Goal: Task Accomplishment & Management: Use online tool/utility

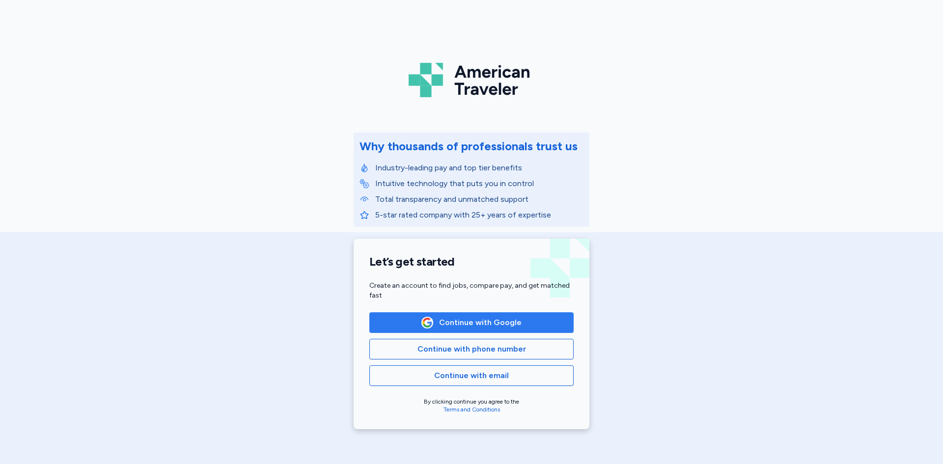
click at [487, 318] on span "Continue with Google" at bounding box center [480, 323] width 83 height 12
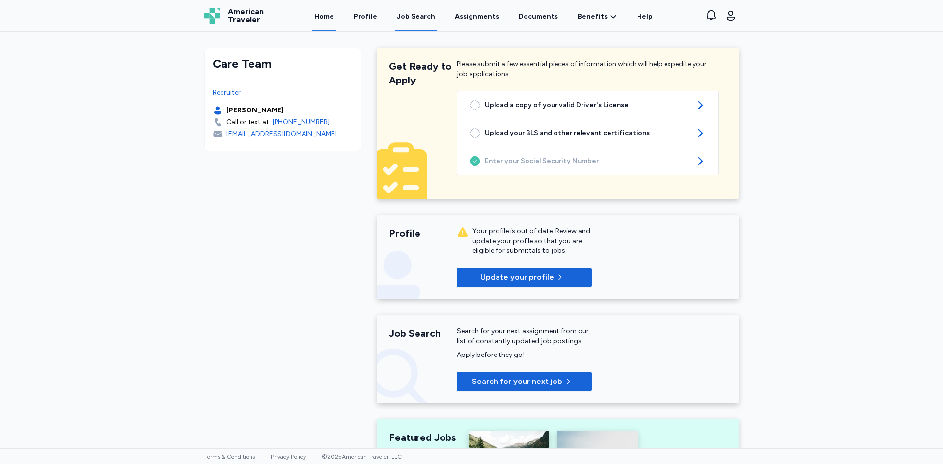
click at [422, 23] on link "Job Search" at bounding box center [416, 16] width 42 height 30
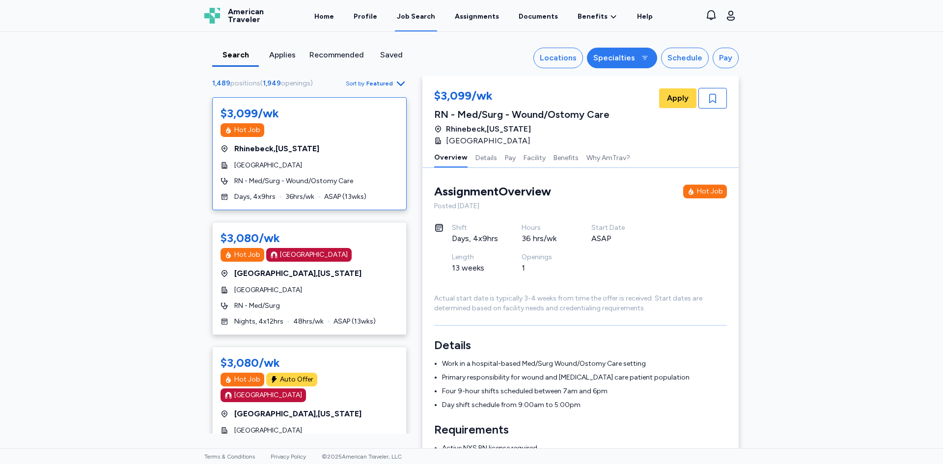
click at [626, 60] on div "Specialties" at bounding box center [615, 58] width 42 height 12
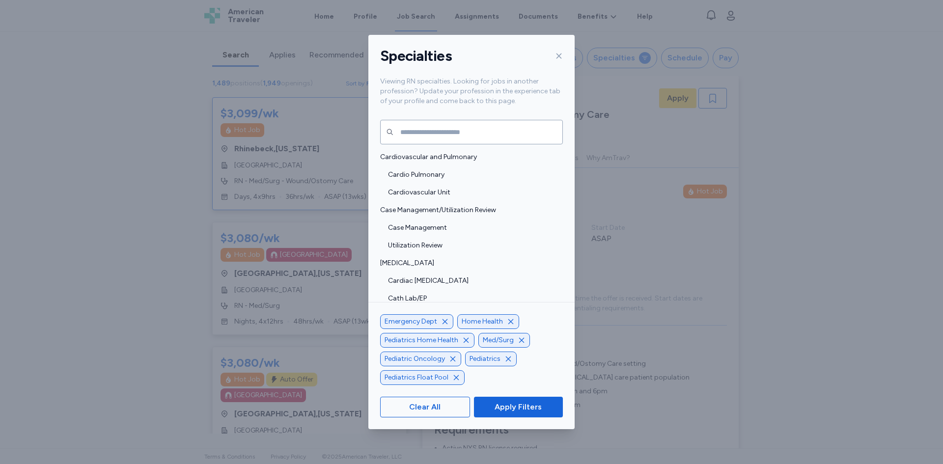
click at [443, 322] on icon "button" at bounding box center [445, 322] width 8 height 8
click at [423, 362] on icon "button" at bounding box center [424, 359] width 8 height 8
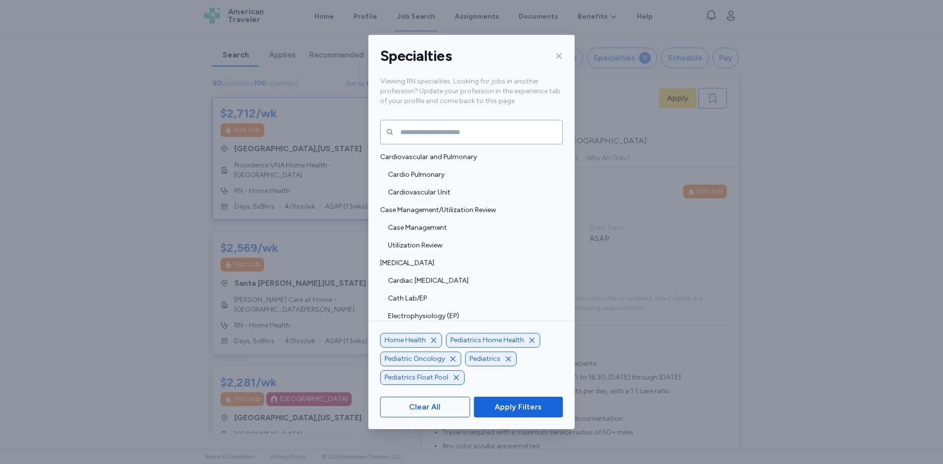
scroll to position [1, 0]
click at [453, 360] on icon "button" at bounding box center [453, 359] width 5 height 5
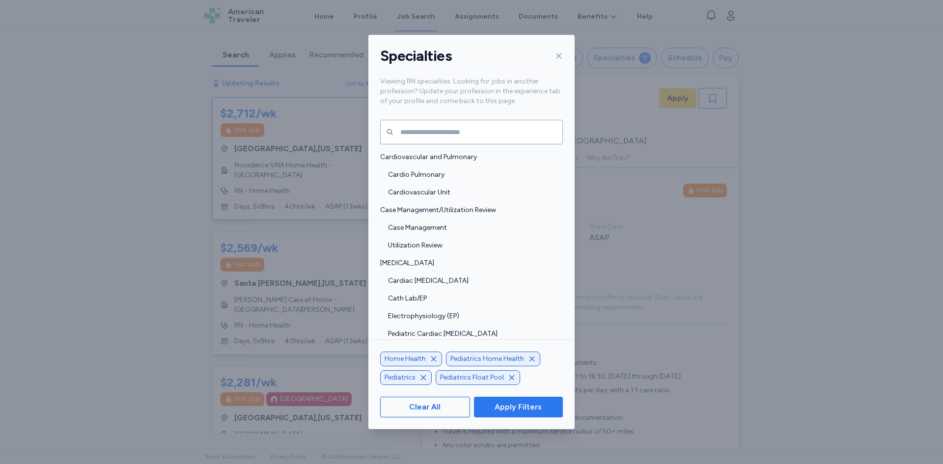
click at [500, 404] on span "Apply Filters" at bounding box center [518, 407] width 47 height 12
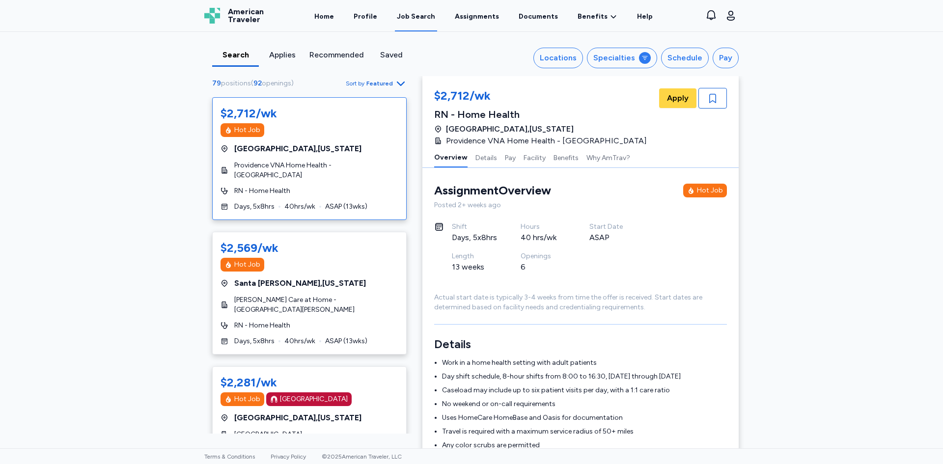
click at [395, 86] on icon "button" at bounding box center [401, 84] width 12 height 12
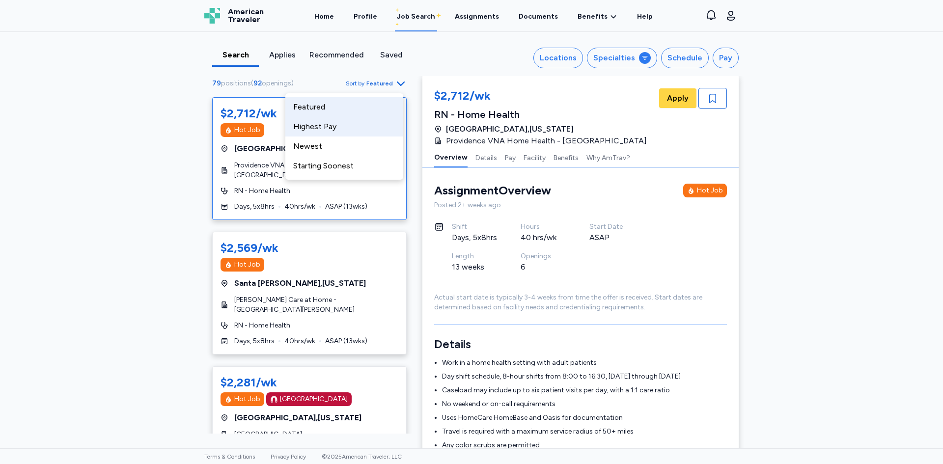
click at [369, 133] on div "Highest Pay" at bounding box center [344, 127] width 118 height 20
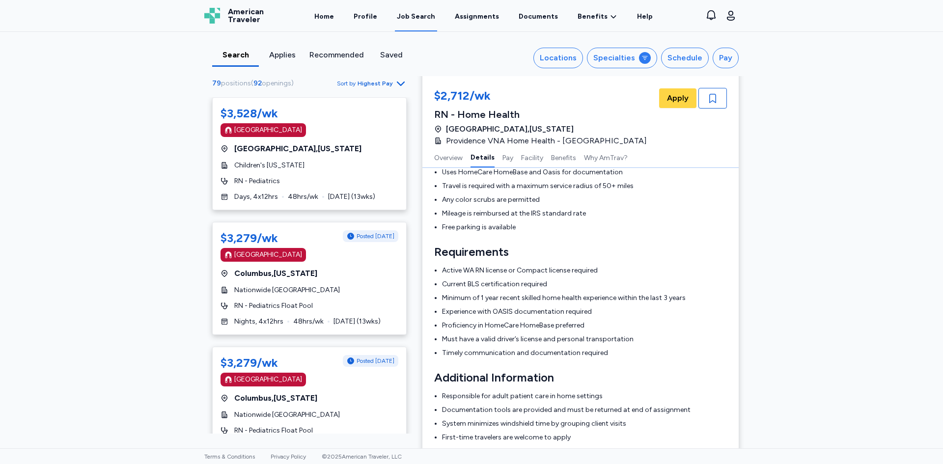
scroll to position [49, 0]
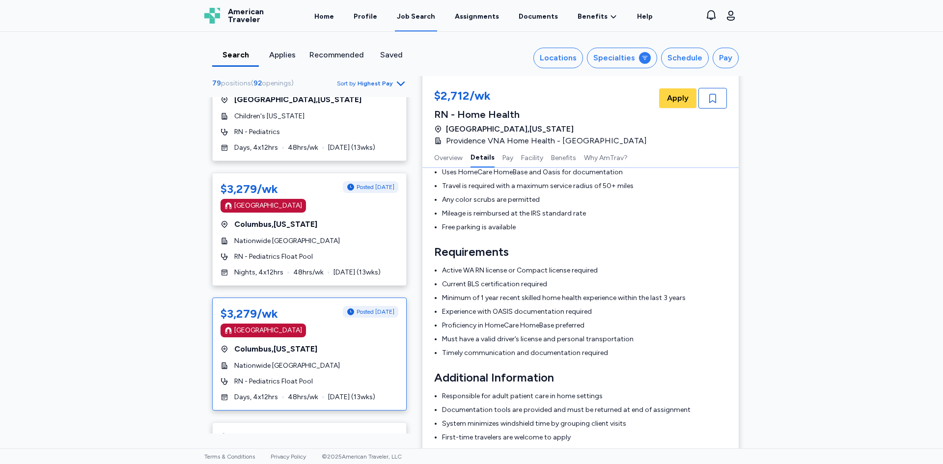
click at [305, 328] on div "[GEOGRAPHIC_DATA]" at bounding box center [310, 331] width 178 height 14
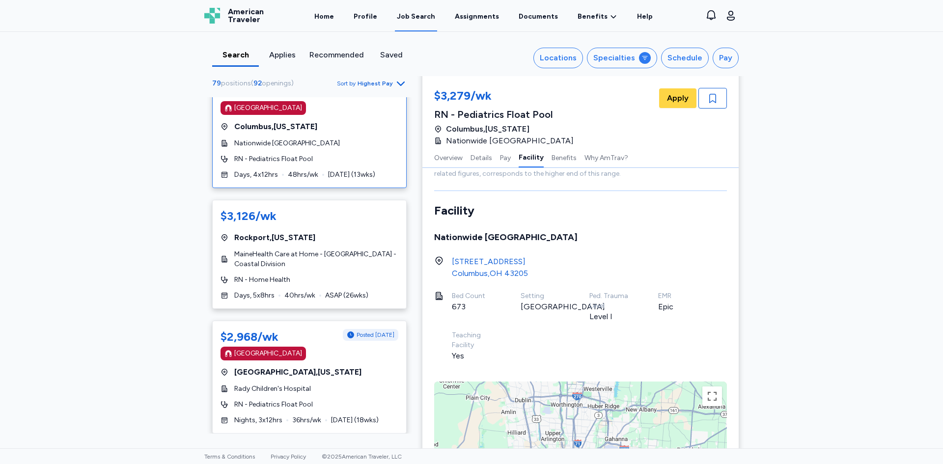
scroll to position [295, 0]
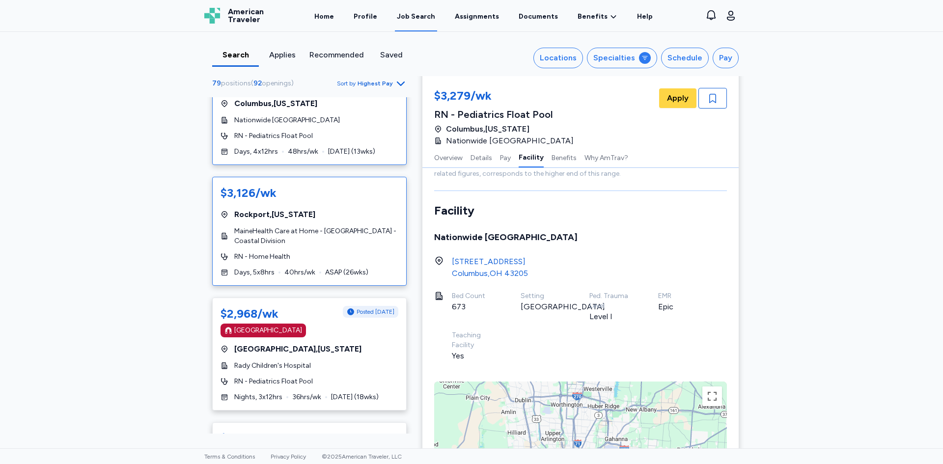
click at [321, 208] on div "$3,126/wk [GEOGRAPHIC_DATA] , [US_STATE] MaineHealth Care at Home - [GEOGRAPHIC…" at bounding box center [309, 231] width 195 height 109
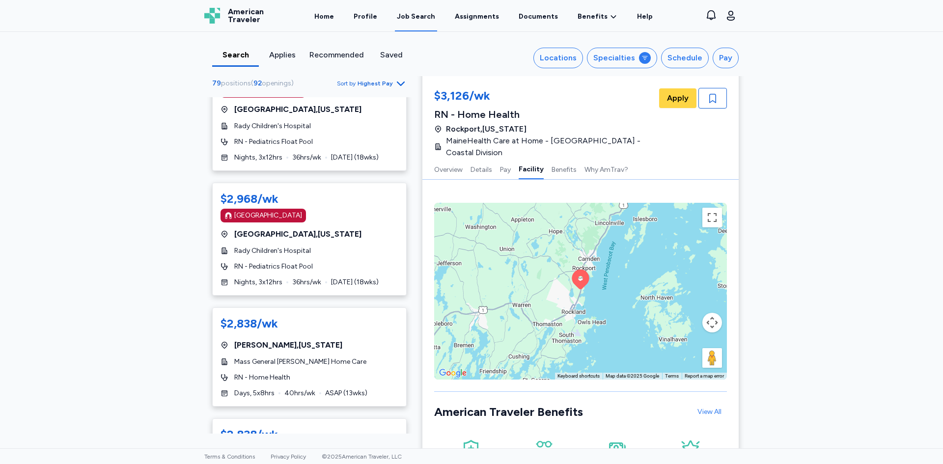
scroll to position [540, 0]
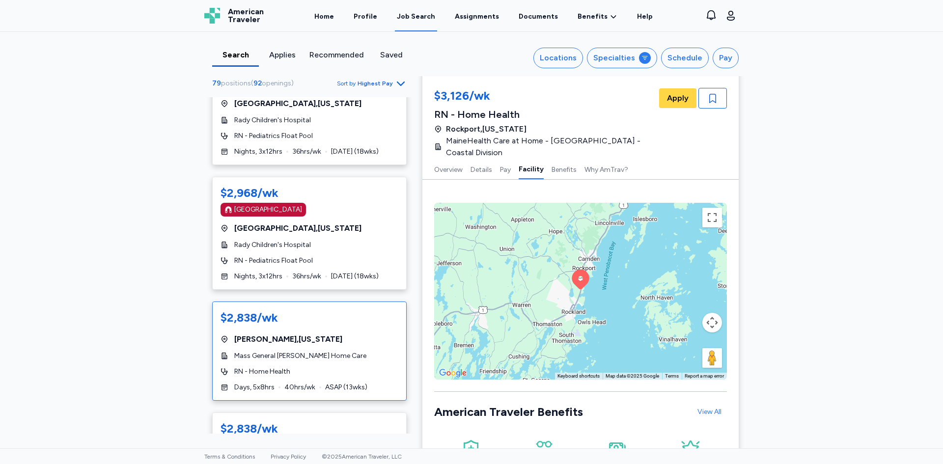
click at [310, 324] on div "$2,838/wk" at bounding box center [310, 318] width 178 height 16
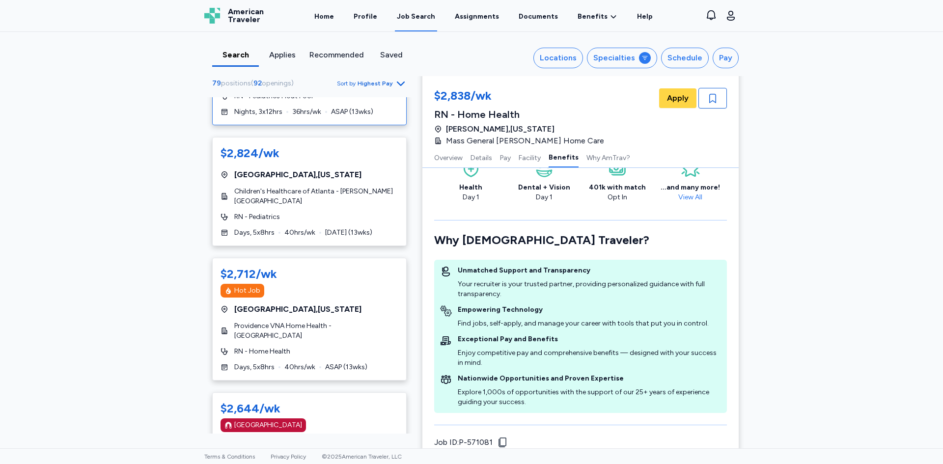
scroll to position [1179, 0]
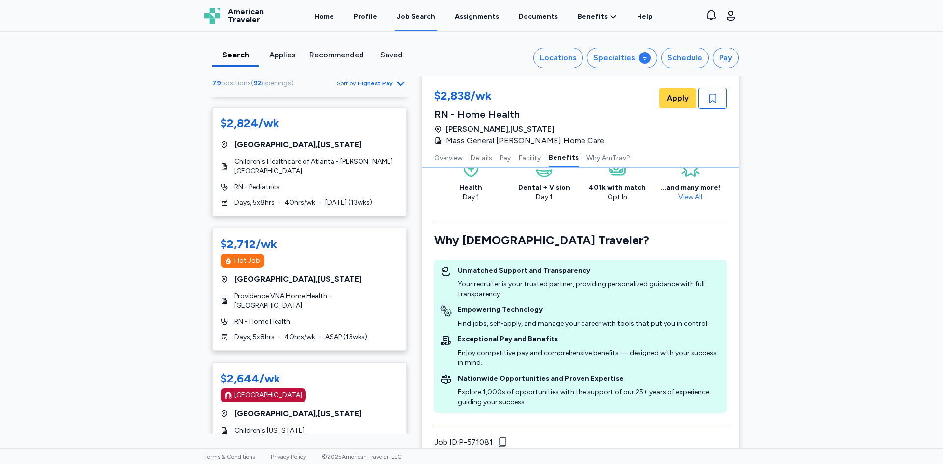
click at [328, 258] on div "Hot Job" at bounding box center [310, 261] width 178 height 14
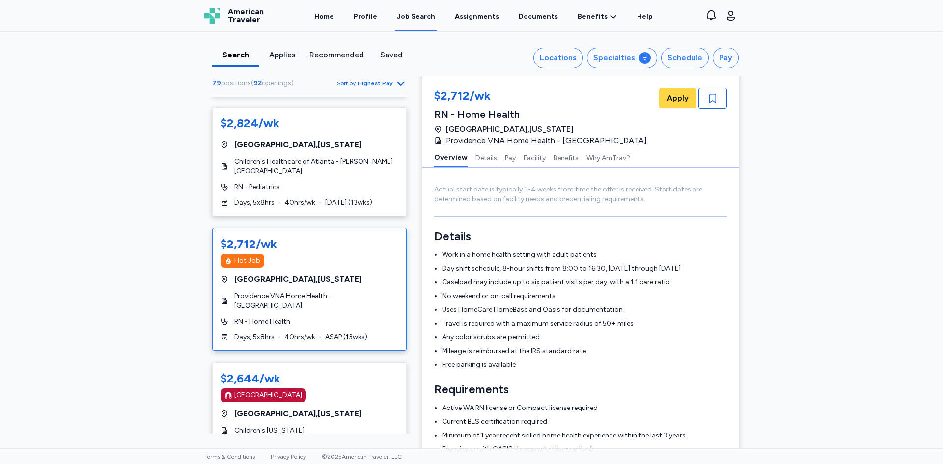
scroll to position [148, 0]
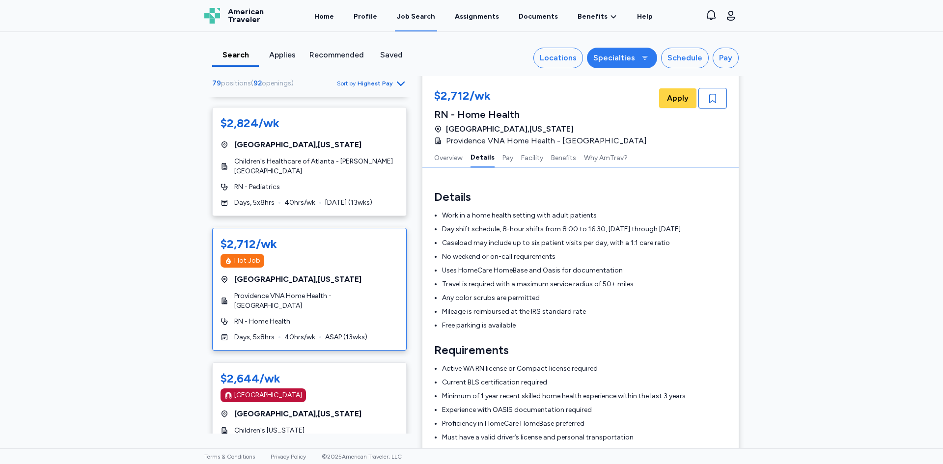
click at [637, 58] on button "Specialties" at bounding box center [622, 58] width 70 height 21
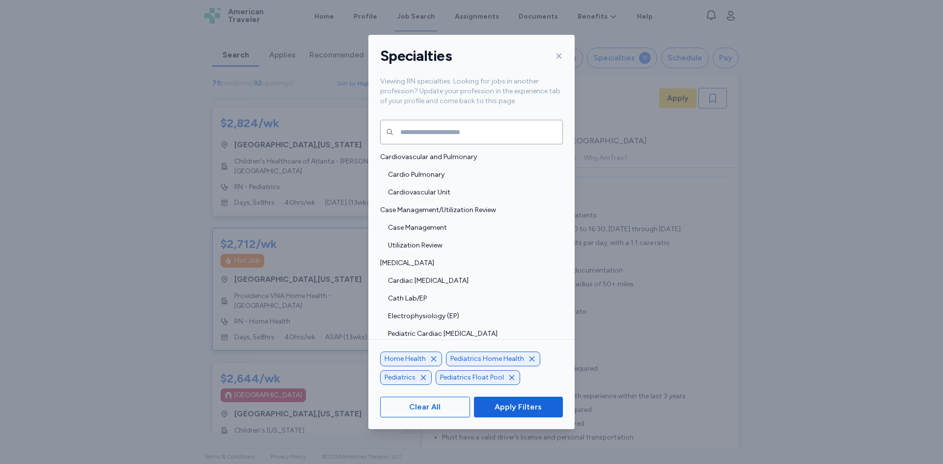
click at [430, 358] on icon "button" at bounding box center [434, 359] width 8 height 8
click at [511, 409] on span "Apply Filters" at bounding box center [518, 407] width 47 height 12
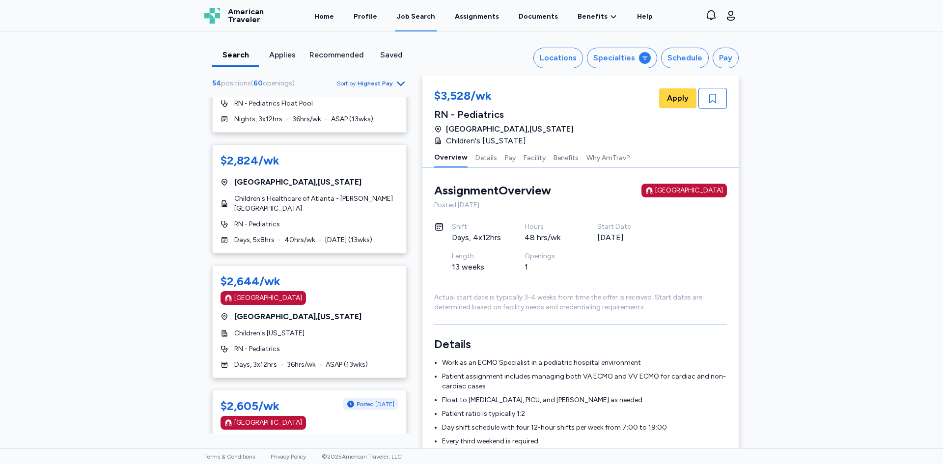
scroll to position [737, 0]
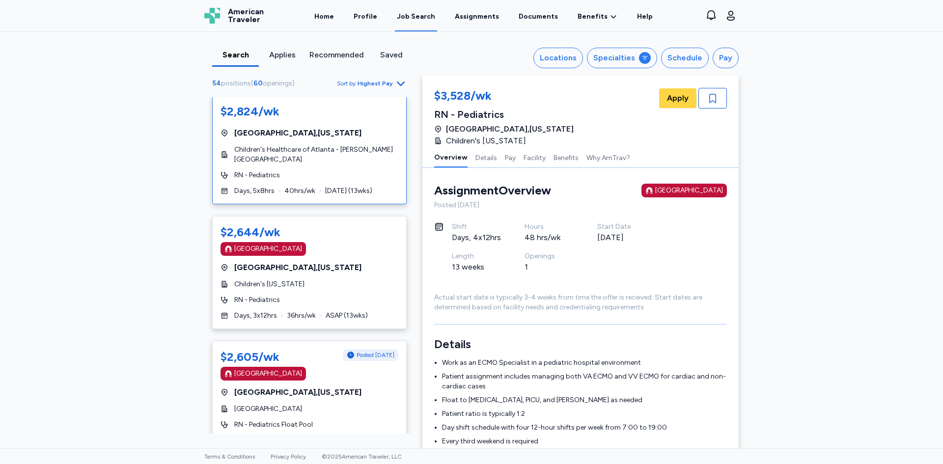
click at [336, 158] on span "Children's Healthcare of Atlanta - [PERSON_NAME][GEOGRAPHIC_DATA]" at bounding box center [316, 155] width 164 height 20
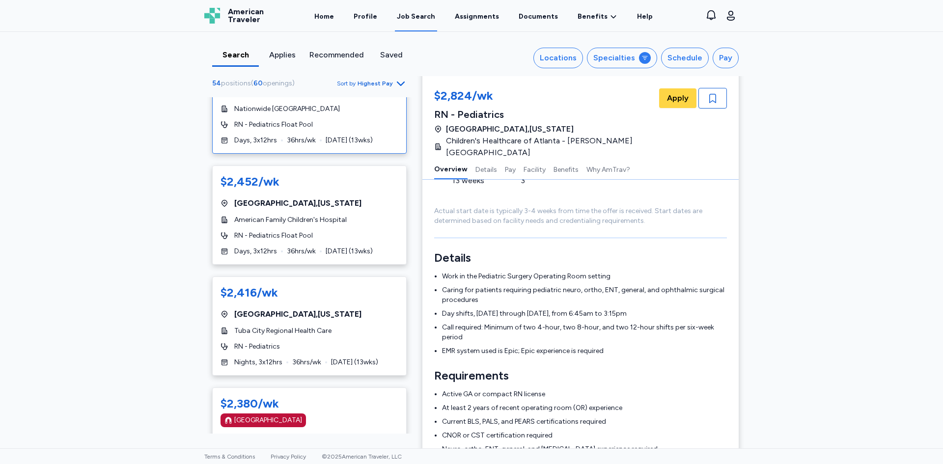
scroll to position [1916, 0]
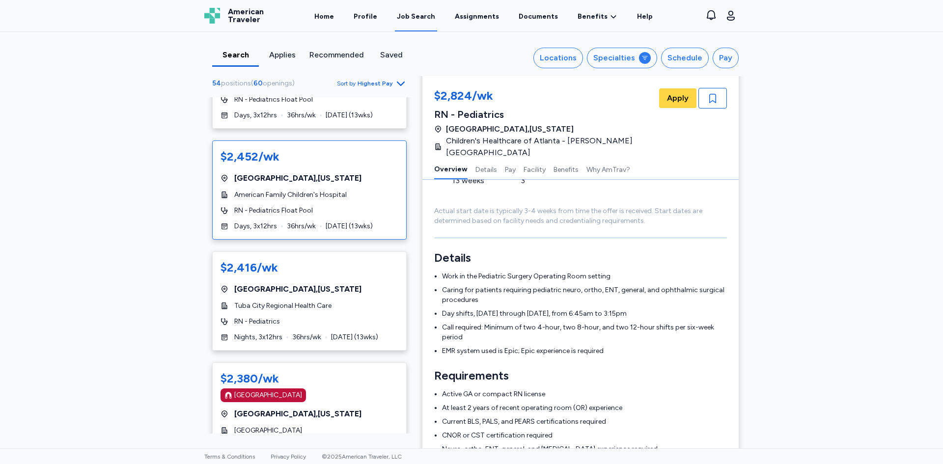
click at [313, 149] on div "$2,452/wk" at bounding box center [310, 158] width 178 height 18
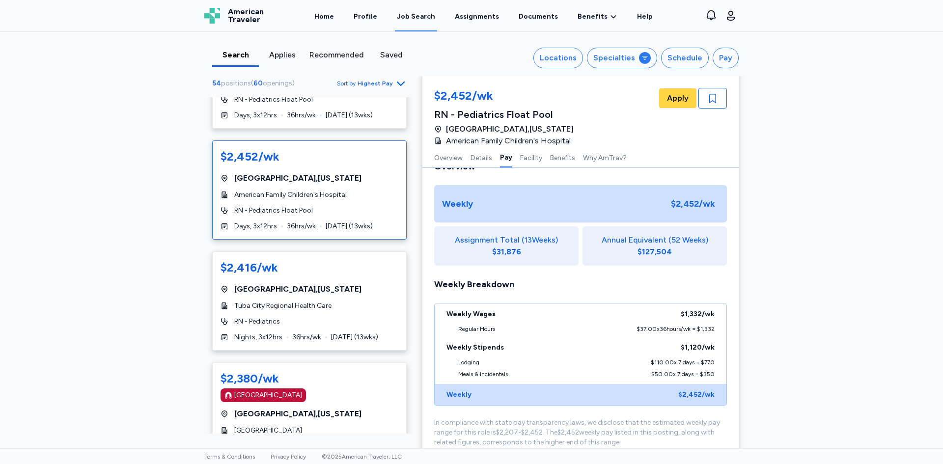
scroll to position [738, 0]
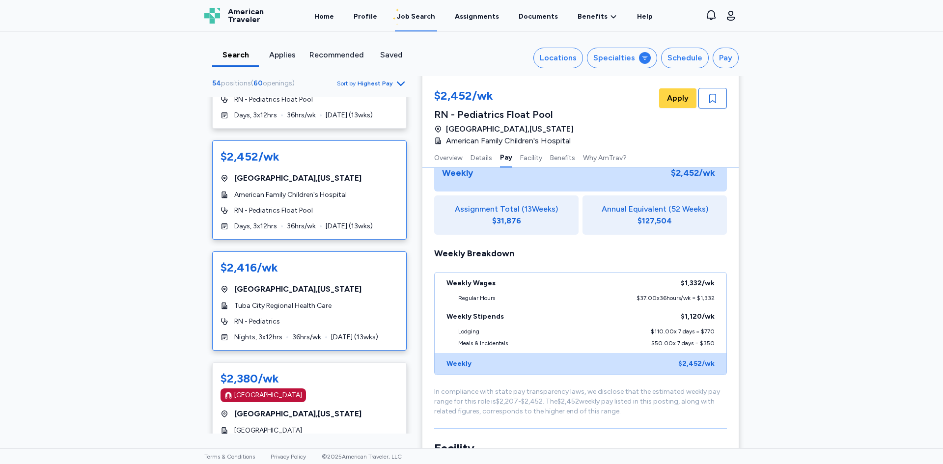
click at [318, 252] on div "$2,416/wk [GEOGRAPHIC_DATA] , [US_STATE] Tuba City Regional Health Care RN - Pe…" at bounding box center [309, 301] width 195 height 99
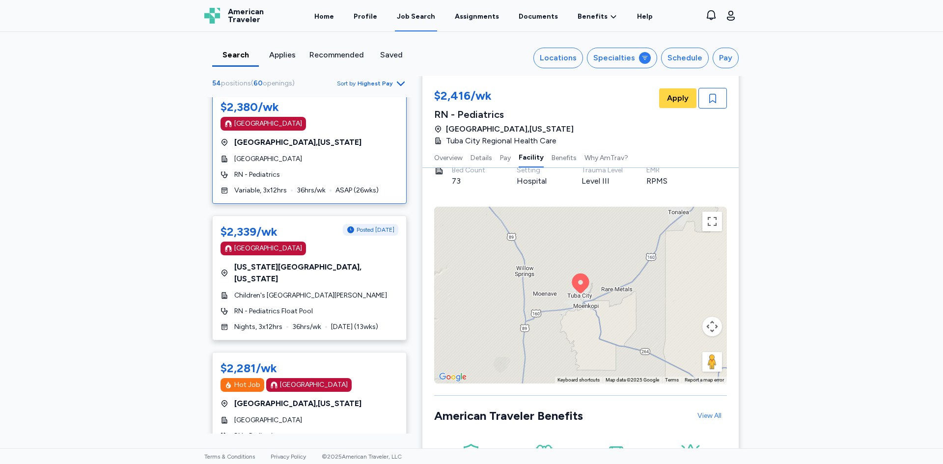
scroll to position [2211, 0]
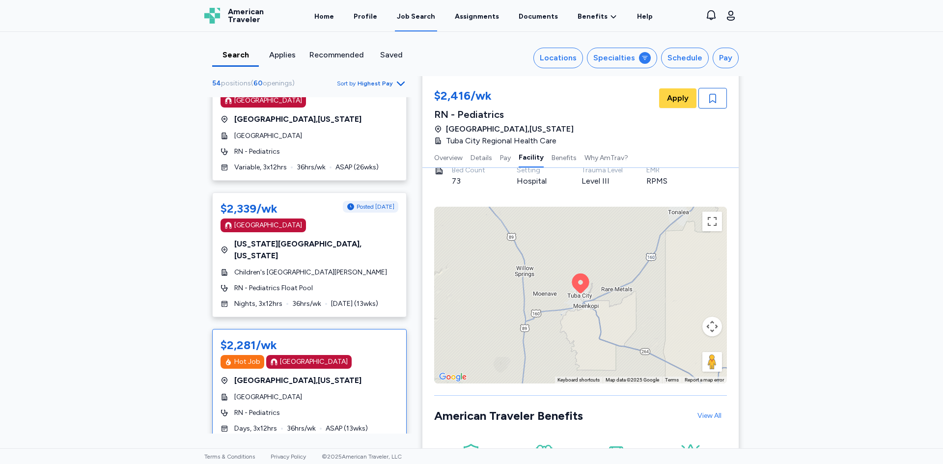
click at [344, 329] on div "$2,281/wk Hot Job [GEOGRAPHIC_DATA] [GEOGRAPHIC_DATA] , [US_STATE] [GEOGRAPHIC_…" at bounding box center [309, 385] width 195 height 113
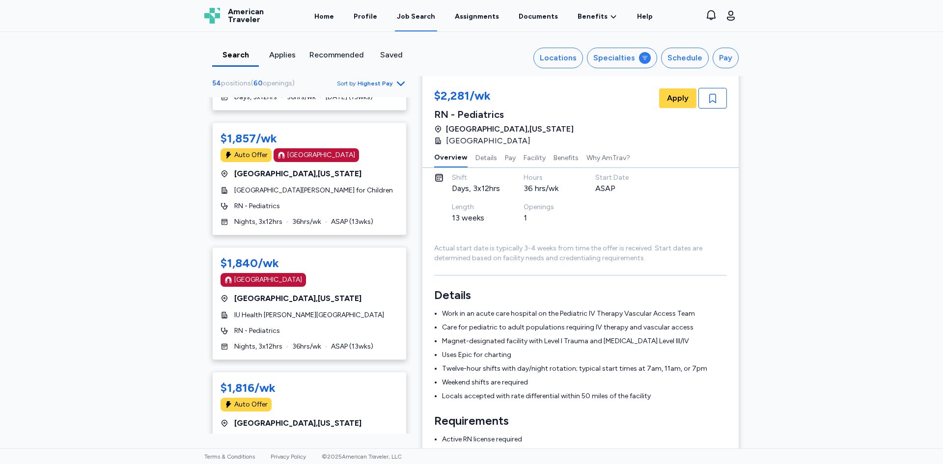
scroll to position [4029, 0]
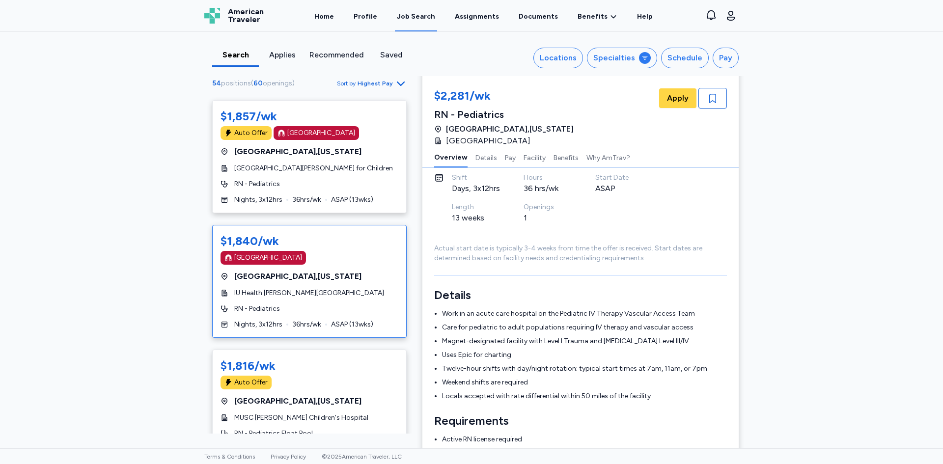
click at [314, 233] on div "$1,840/wk" at bounding box center [310, 241] width 178 height 16
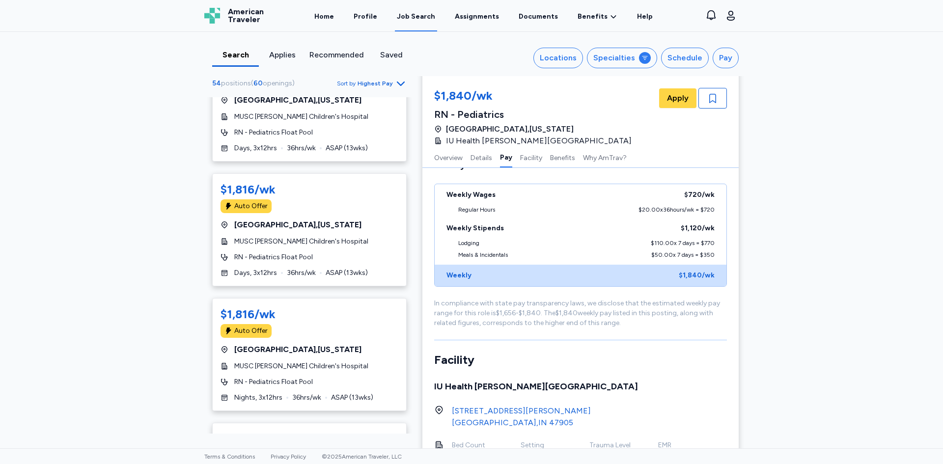
scroll to position [4570, 0]
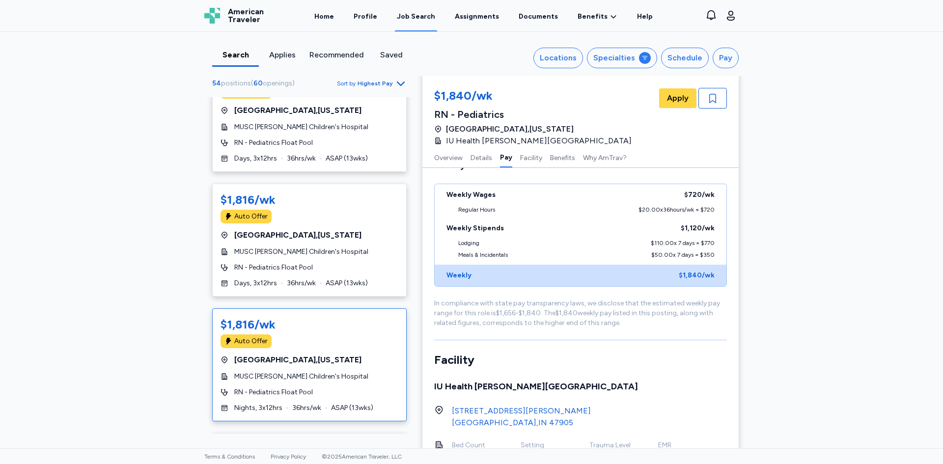
click at [320, 309] on div "$1,816/wk Auto Offer [GEOGRAPHIC_DATA] , [US_STATE] MUSC [PERSON_NAME] Children…" at bounding box center [309, 365] width 195 height 113
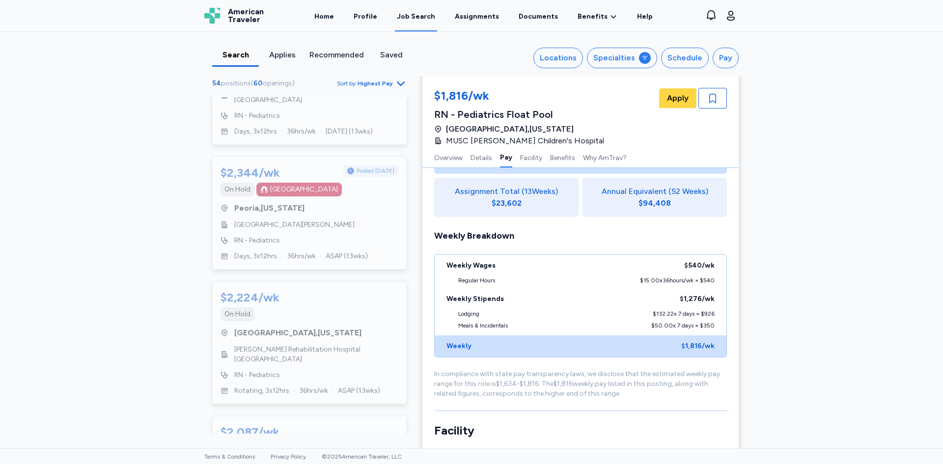
scroll to position [5727, 0]
